Goal: Task Accomplishment & Management: Manage account settings

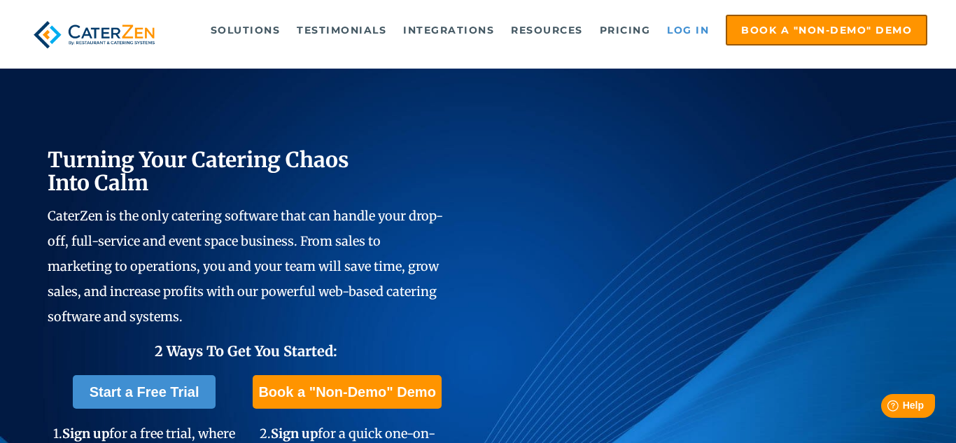
click at [695, 31] on link "Log in" at bounding box center [688, 30] width 56 height 28
click at [693, 32] on link "Log in" at bounding box center [688, 30] width 56 height 28
click at [679, 30] on link "Log in" at bounding box center [688, 30] width 56 height 28
